Goal: Check status

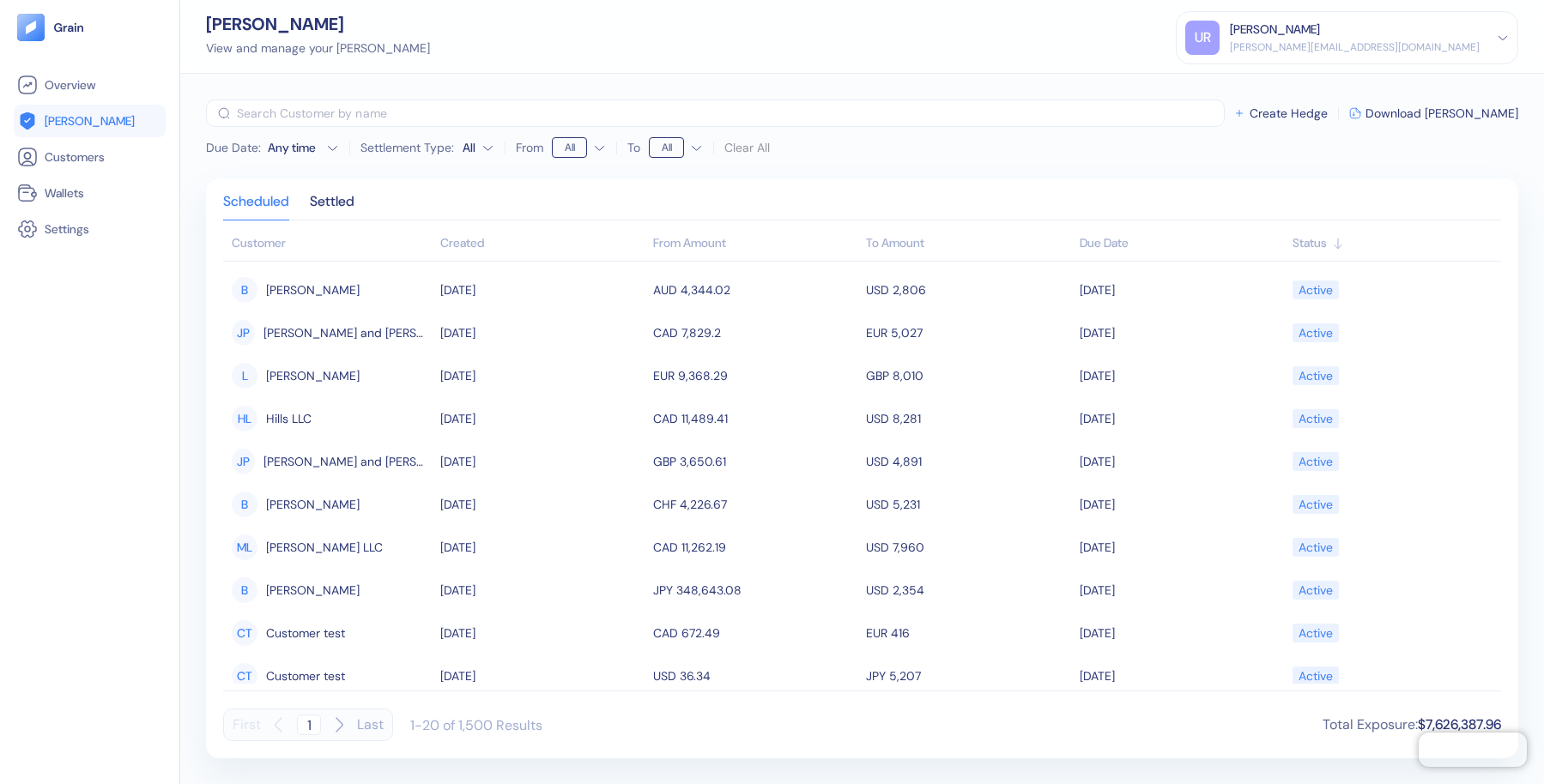
click at [331, 149] on icon "button" at bounding box center [332, 148] width 13 height 13
click at [688, 253] on th "From Amount" at bounding box center [755, 244] width 213 height 34
click at [467, 238] on div "Created" at bounding box center [542, 243] width 204 height 18
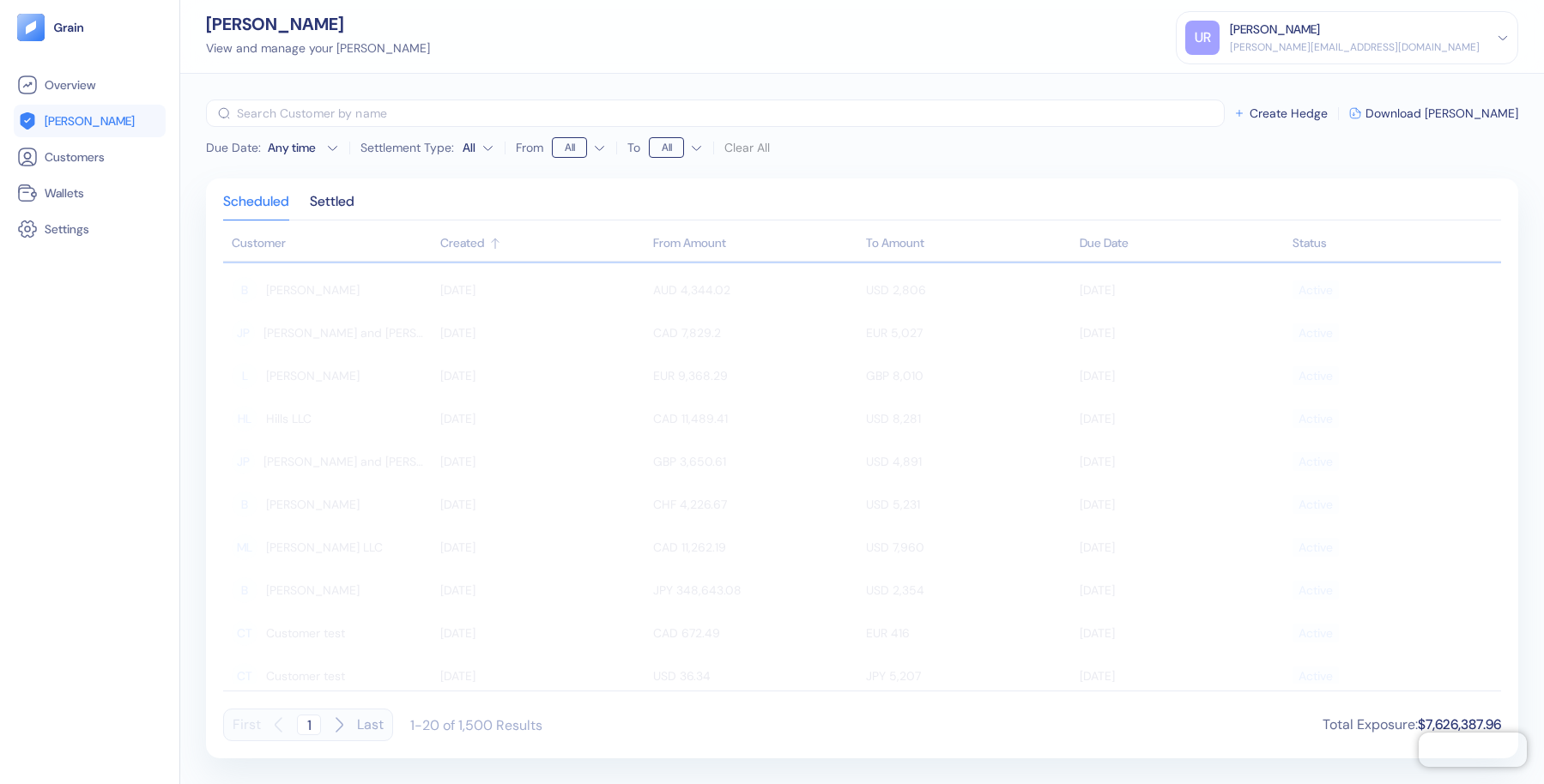
click at [467, 238] on div "Created" at bounding box center [542, 243] width 204 height 18
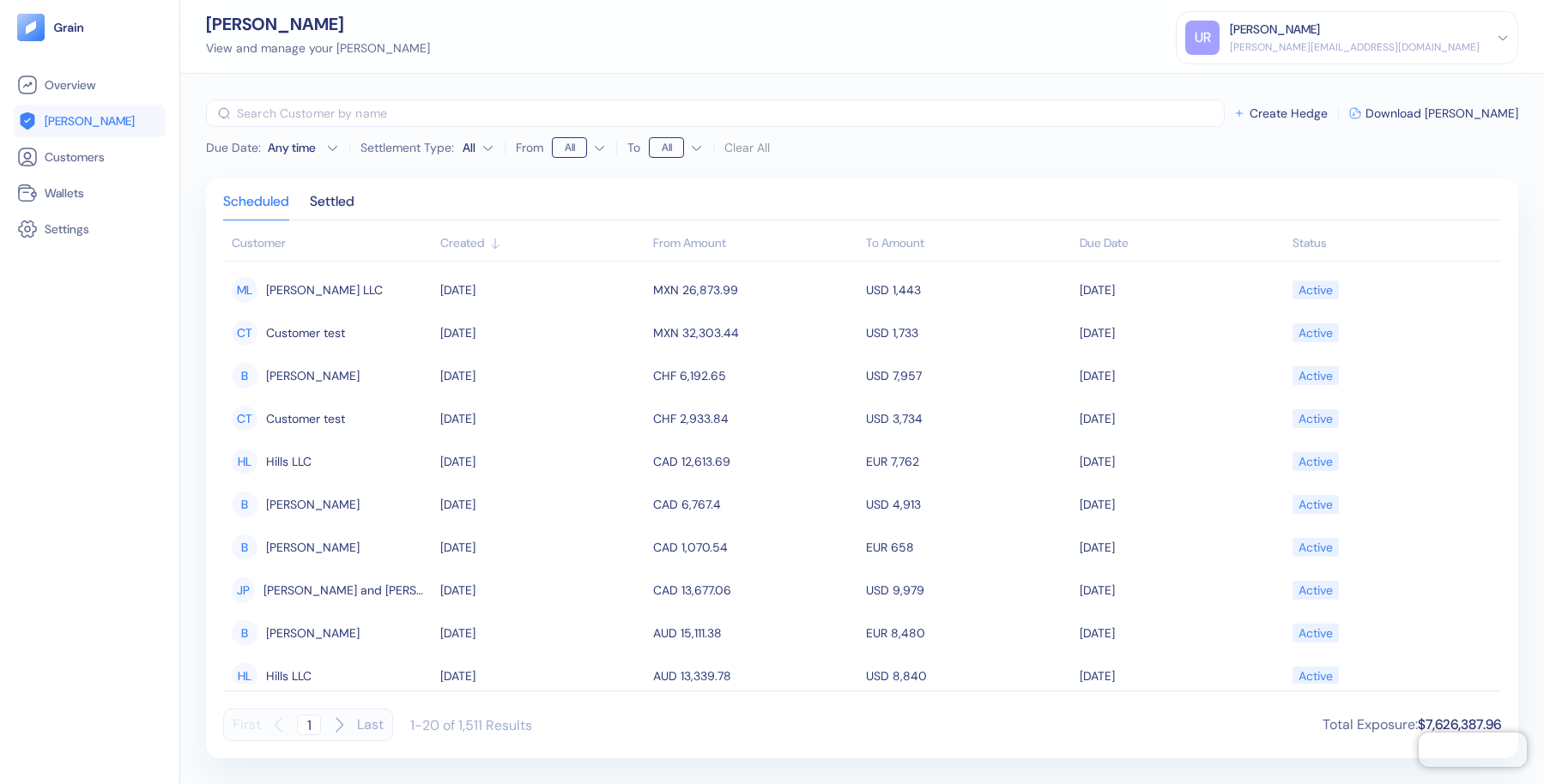
click at [702, 246] on th "From Amount" at bounding box center [755, 244] width 213 height 34
click at [730, 246] on th "From Amount" at bounding box center [755, 244] width 213 height 34
click at [746, 243] on th "From Amount" at bounding box center [755, 244] width 213 height 34
click at [710, 241] on th "From Amount" at bounding box center [755, 244] width 213 height 34
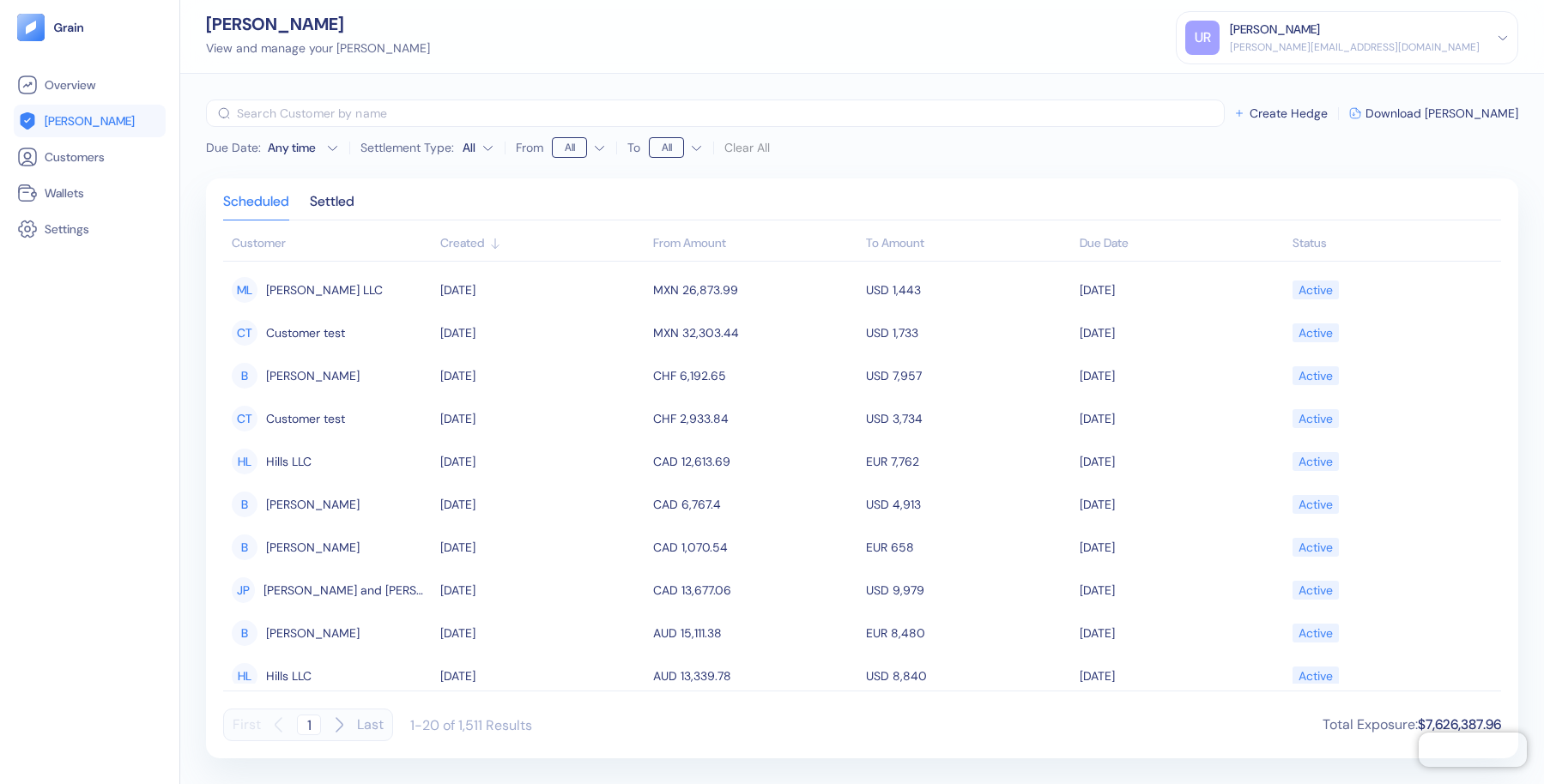
click at [651, 242] on th "From Amount" at bounding box center [755, 244] width 213 height 34
click at [899, 247] on th "To Amount" at bounding box center [968, 244] width 213 height 34
click at [920, 246] on th "To Amount" at bounding box center [968, 244] width 213 height 34
click at [467, 240] on div "Created" at bounding box center [542, 243] width 204 height 18
click at [695, 245] on th "From Amount" at bounding box center [755, 244] width 213 height 34
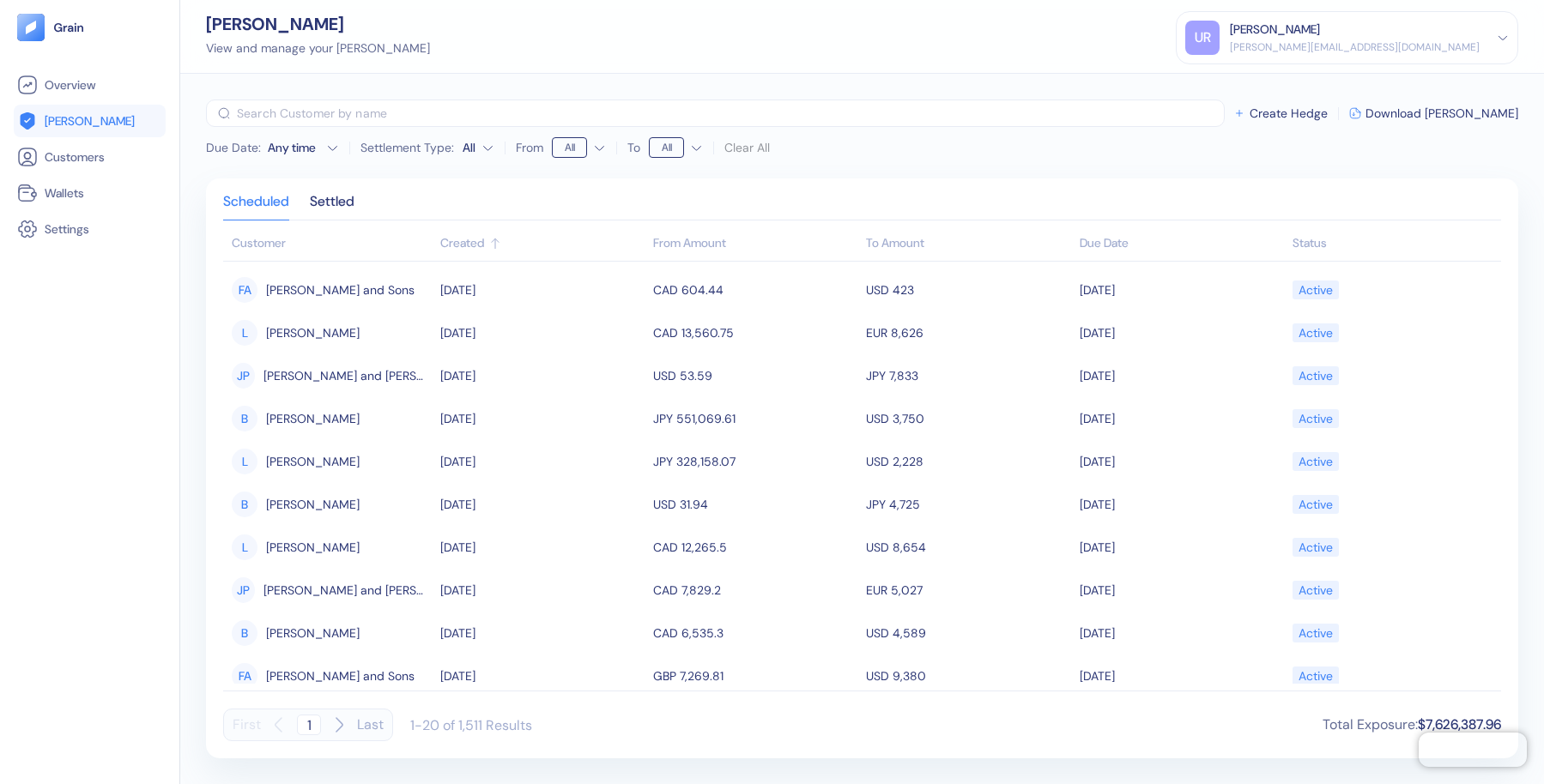
click at [269, 240] on th "Customer" at bounding box center [329, 244] width 213 height 34
click at [1102, 240] on div "Due Date" at bounding box center [1181, 243] width 204 height 18
click at [597, 146] on html "Pingdom Check: App Online Overview [PERSON_NAME] Customers Wallets Settings [PE…" at bounding box center [772, 392] width 1544 height 784
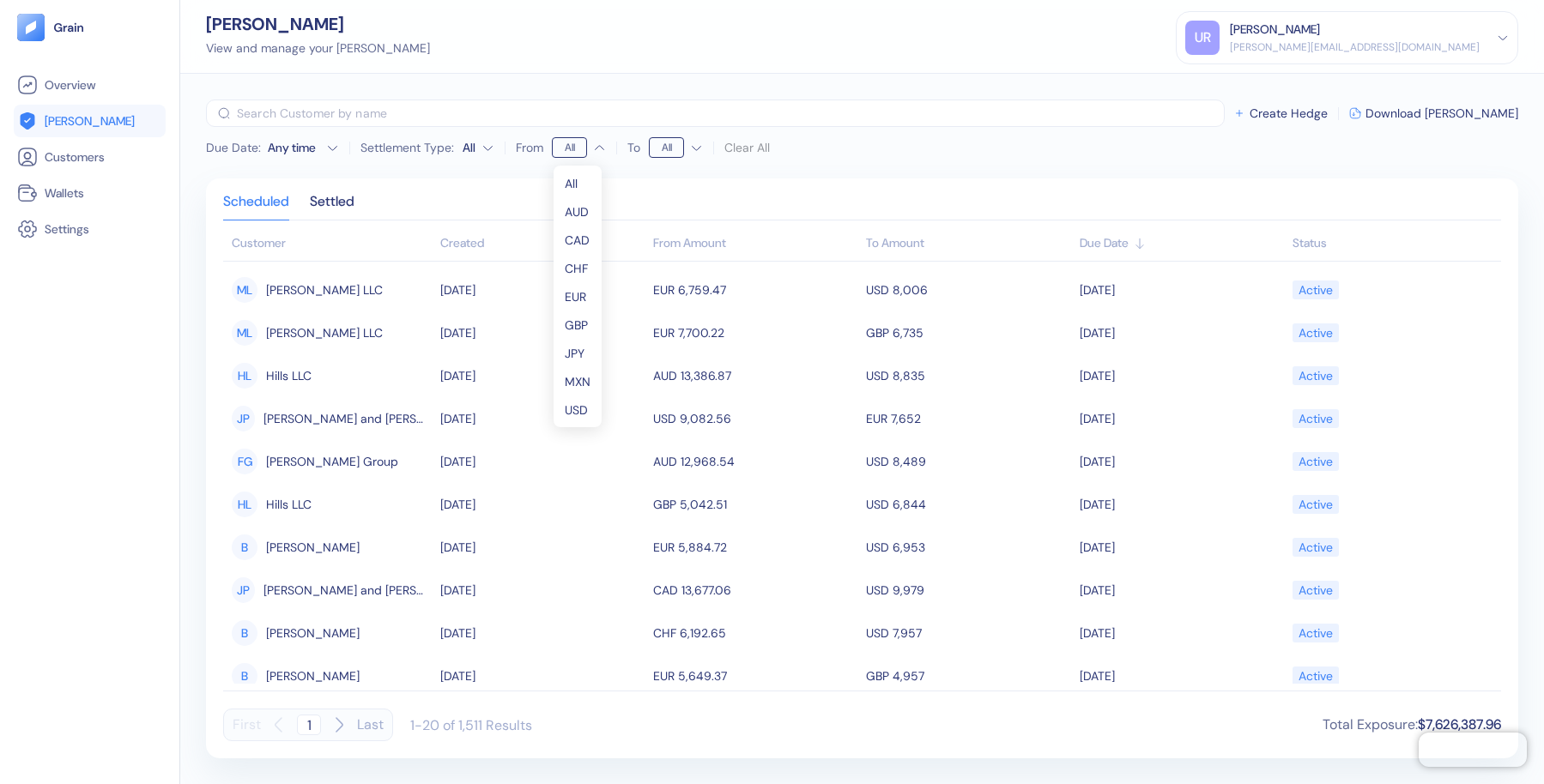
click at [324, 146] on html "Pingdom Check: App Online Overview [PERSON_NAME] Customers Wallets Settings [PE…" at bounding box center [772, 392] width 1544 height 784
click at [330, 146] on icon "button" at bounding box center [332, 148] width 13 height 13
click at [284, 226] on button "4" at bounding box center [288, 231] width 20 height 20
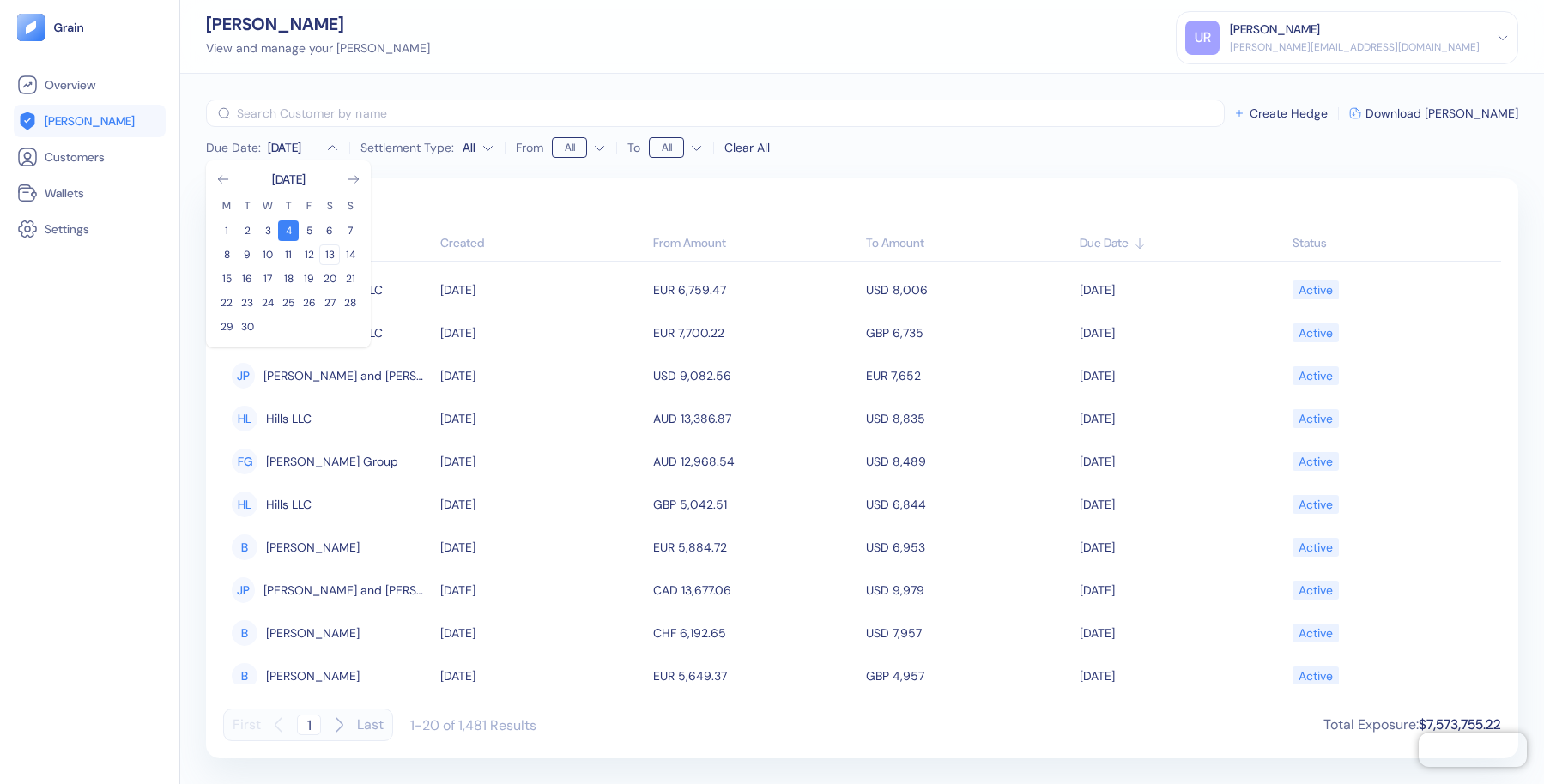
click at [332, 252] on button "13" at bounding box center [329, 254] width 20 height 20
click at [593, 232] on th "Created" at bounding box center [542, 244] width 213 height 34
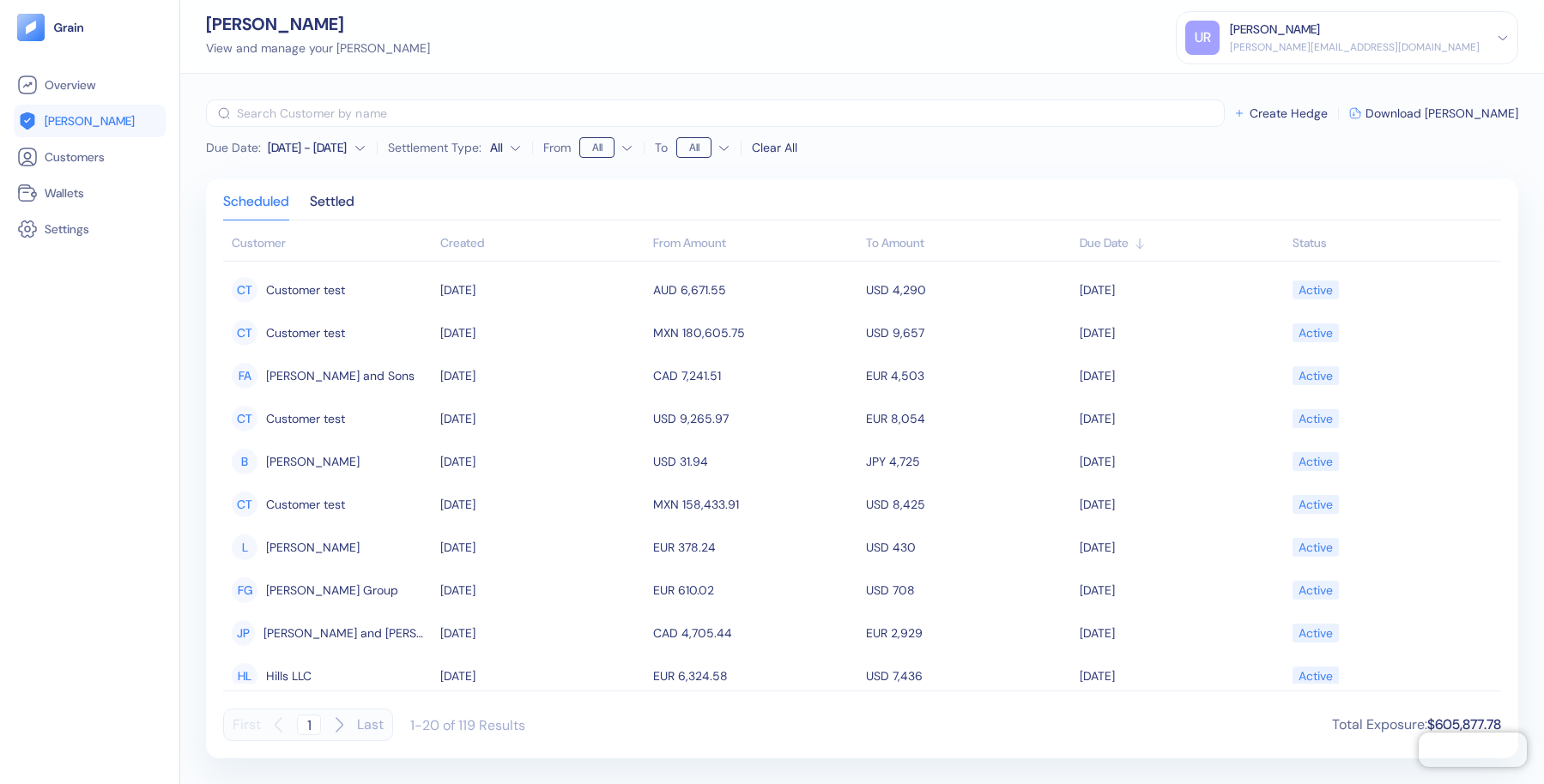
click at [843, 63] on div "[PERSON_NAME] View and manage your [PERSON_NAME] UR [PERSON_NAME] Ravid [EMAIL_…" at bounding box center [862, 37] width 1364 height 74
click at [364, 190] on div "Scheduled Settled Customer Created From Amount To Amount Due Date Status CT Cus…" at bounding box center [862, 468] width 1312 height 580
click at [345, 200] on div "Settled" at bounding box center [332, 207] width 45 height 24
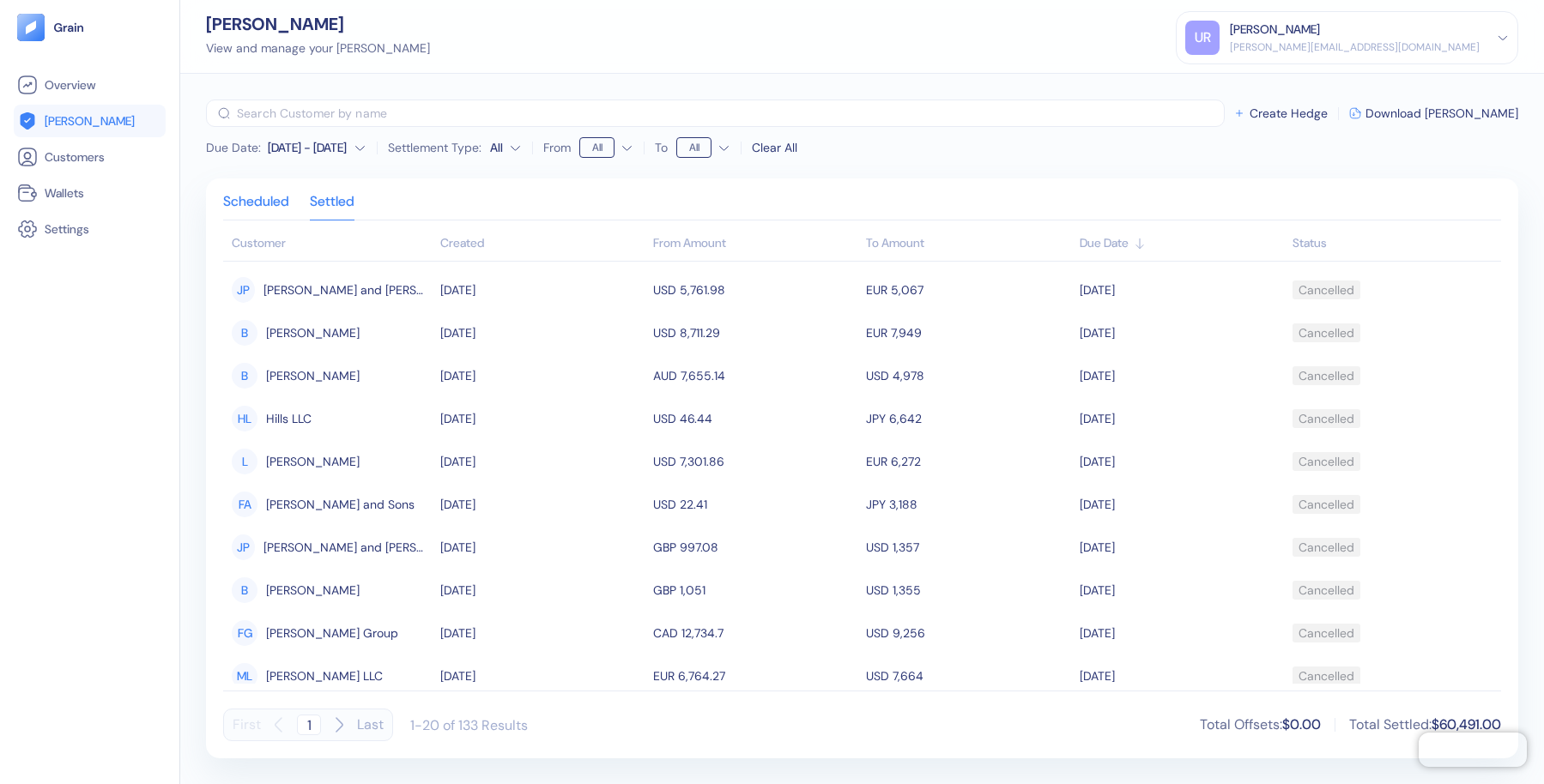
click at [268, 201] on div "Scheduled" at bounding box center [255, 207] width 66 height 24
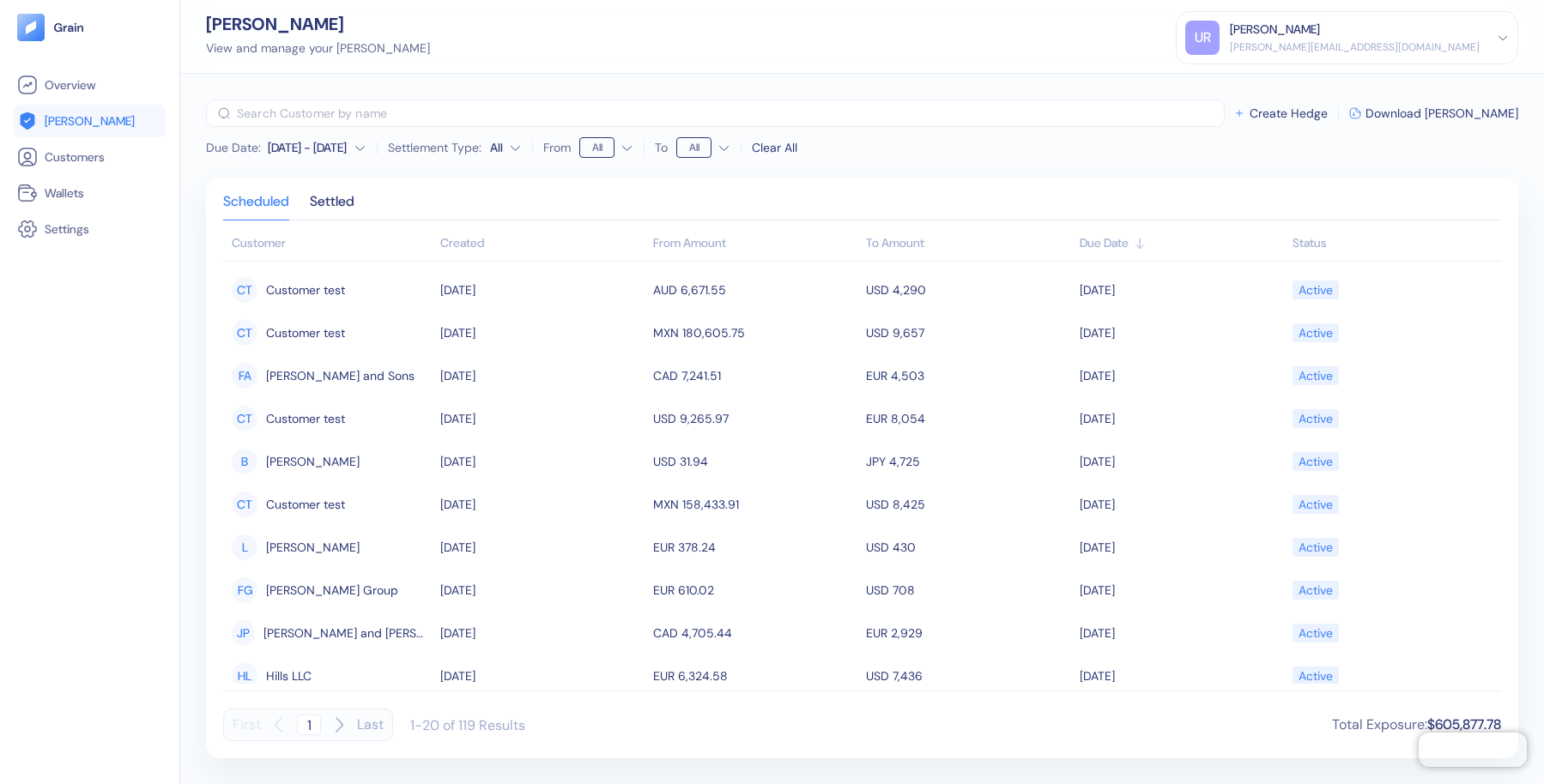
click at [563, 32] on div "[PERSON_NAME] View and manage your [PERSON_NAME] UR [PERSON_NAME] Ravid [EMAIL_…" at bounding box center [862, 37] width 1364 height 74
click at [631, 39] on div "[PERSON_NAME] View and manage your [PERSON_NAME] UR [PERSON_NAME] Ravid [EMAIL_…" at bounding box center [862, 37] width 1364 height 74
click at [887, 40] on div "[PERSON_NAME] View and manage your [PERSON_NAME] UR [PERSON_NAME] Ravid [EMAIL_…" at bounding box center [862, 37] width 1364 height 74
click at [687, 50] on div "[PERSON_NAME] View and manage your [PERSON_NAME] UR [PERSON_NAME] Ravid [EMAIL_…" at bounding box center [862, 37] width 1364 height 74
click at [76, 193] on span "Wallets" at bounding box center [64, 193] width 40 height 17
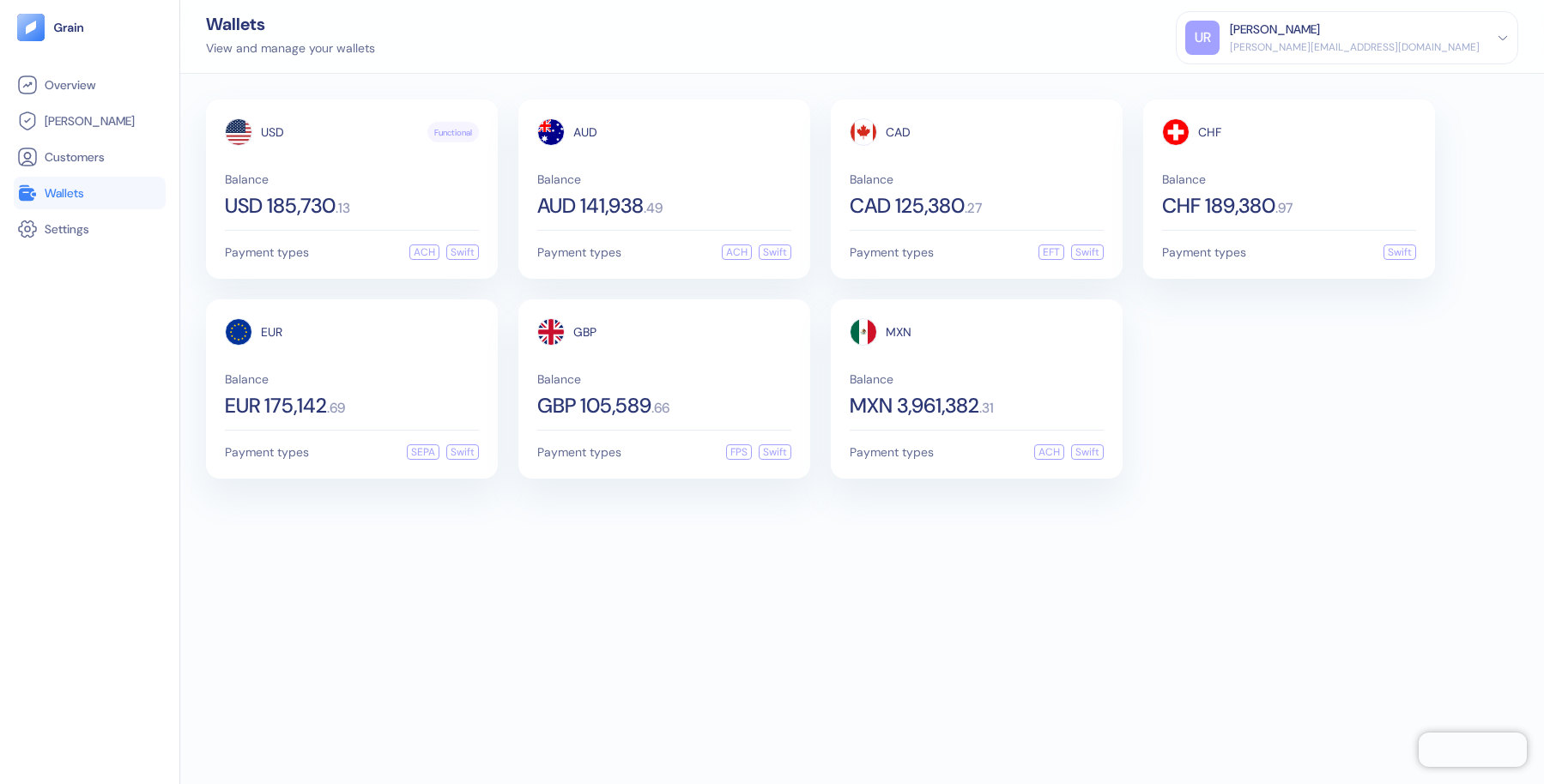
click at [903, 47] on div "Wallets View and manage your wallets UR [PERSON_NAME] Ravid [EMAIL_ADDRESS][DOM…" at bounding box center [862, 37] width 1364 height 74
